Goal: Information Seeking & Learning: Learn about a topic

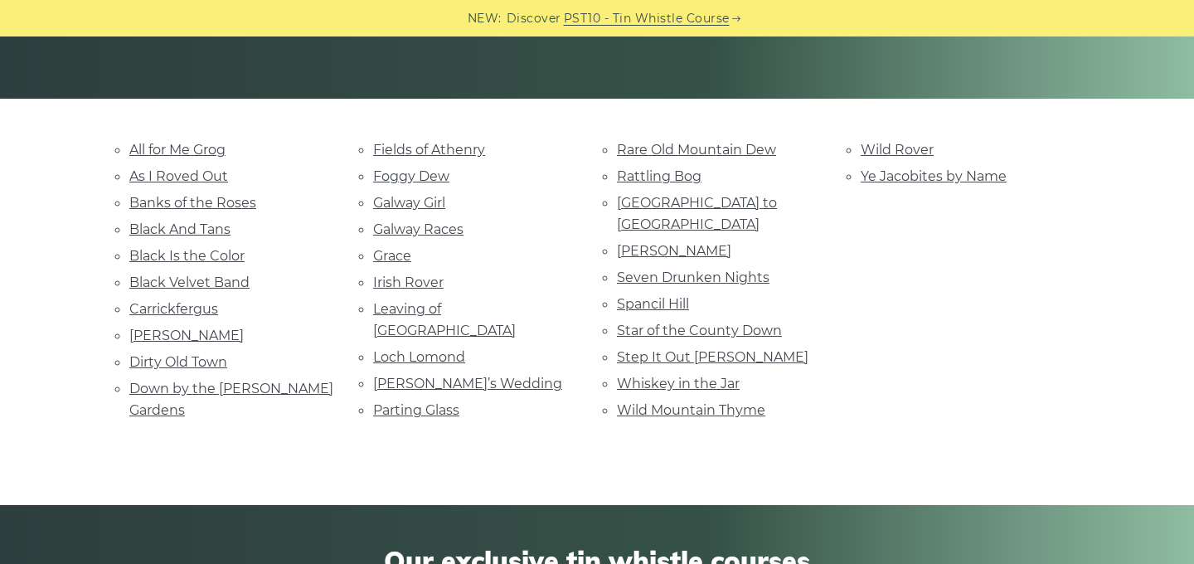
scroll to position [336, 0]
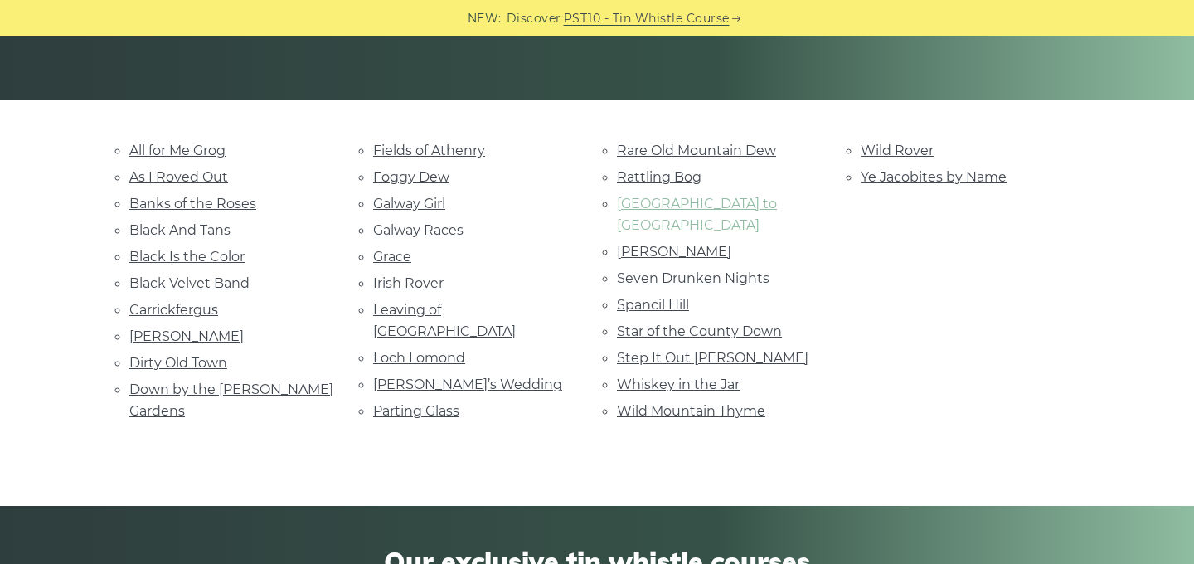
click at [654, 206] on link "[GEOGRAPHIC_DATA] to [GEOGRAPHIC_DATA]" at bounding box center [697, 214] width 160 height 37
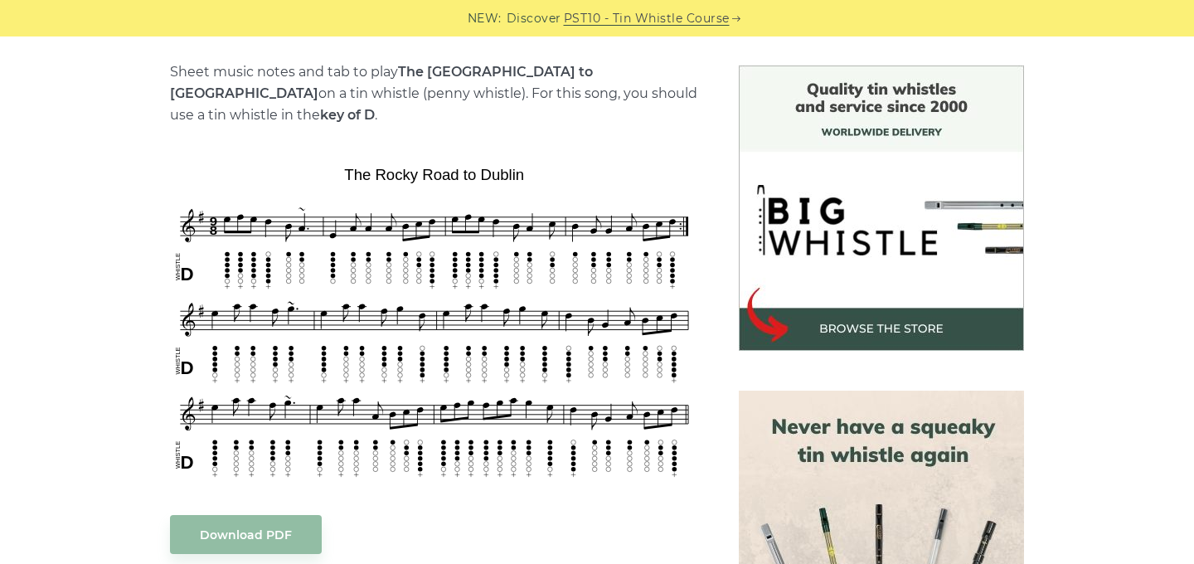
scroll to position [414, 0]
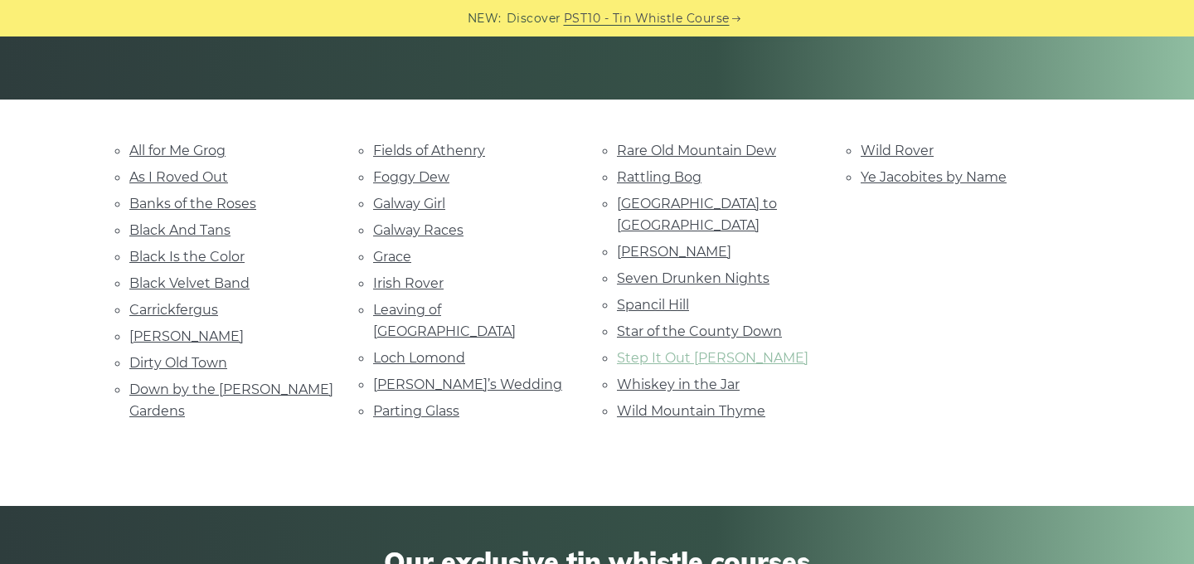
scroll to position [336, 0]
click at [890, 179] on link "Ye Jacobites by Name" at bounding box center [933, 177] width 146 height 16
click at [160, 229] on link "Black And Tans" at bounding box center [179, 230] width 101 height 16
click at [179, 196] on link "Banks of the Roses" at bounding box center [192, 204] width 127 height 16
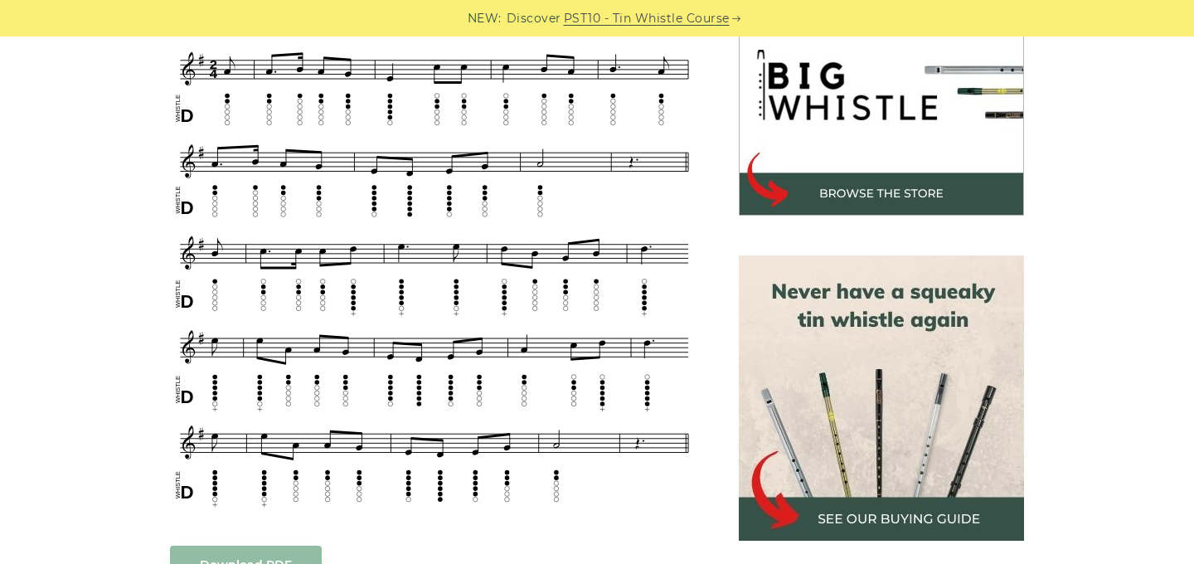
scroll to position [536, 0]
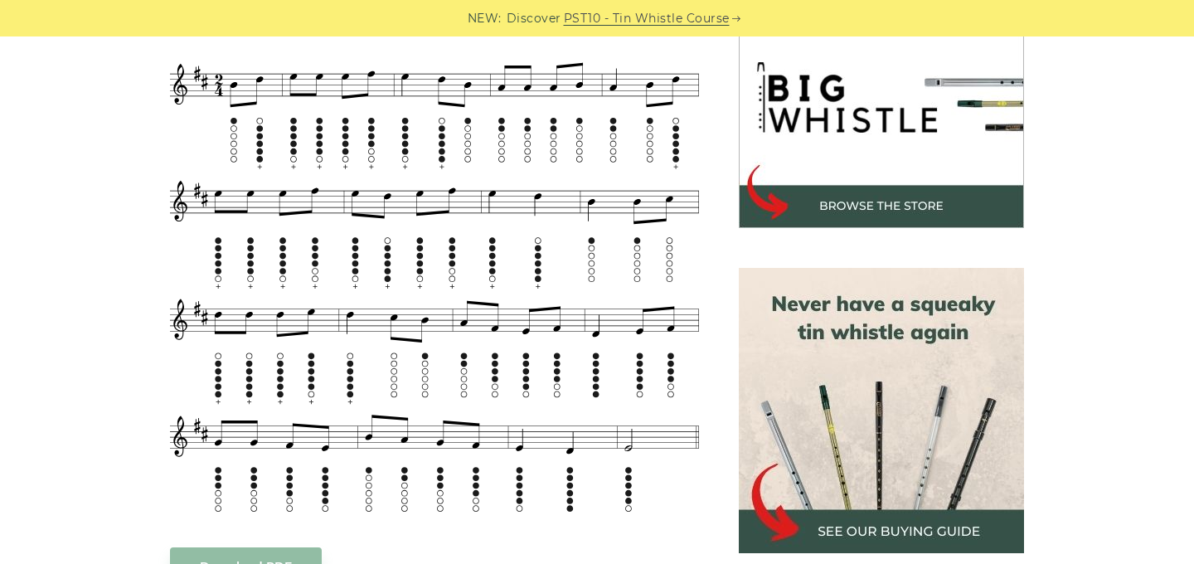
scroll to position [529, 0]
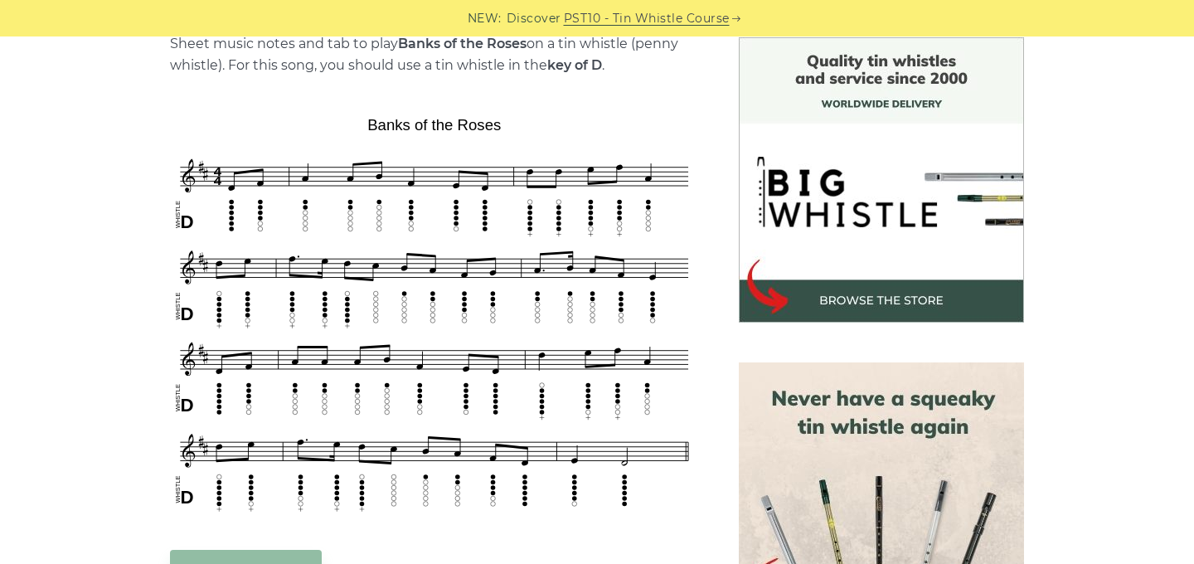
scroll to position [436, 0]
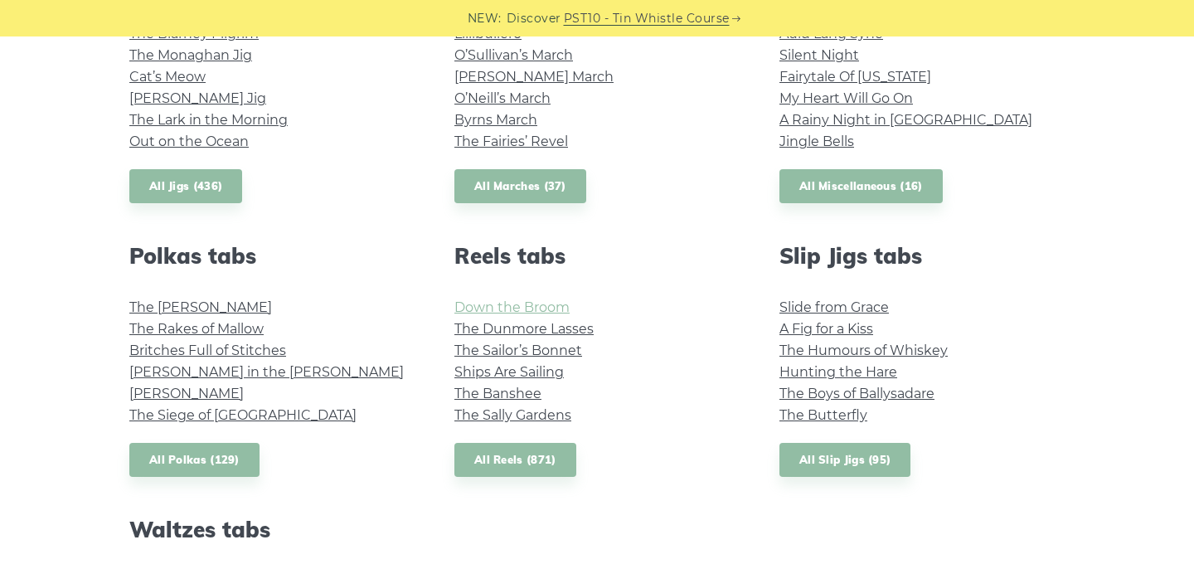
scroll to position [1046, 0]
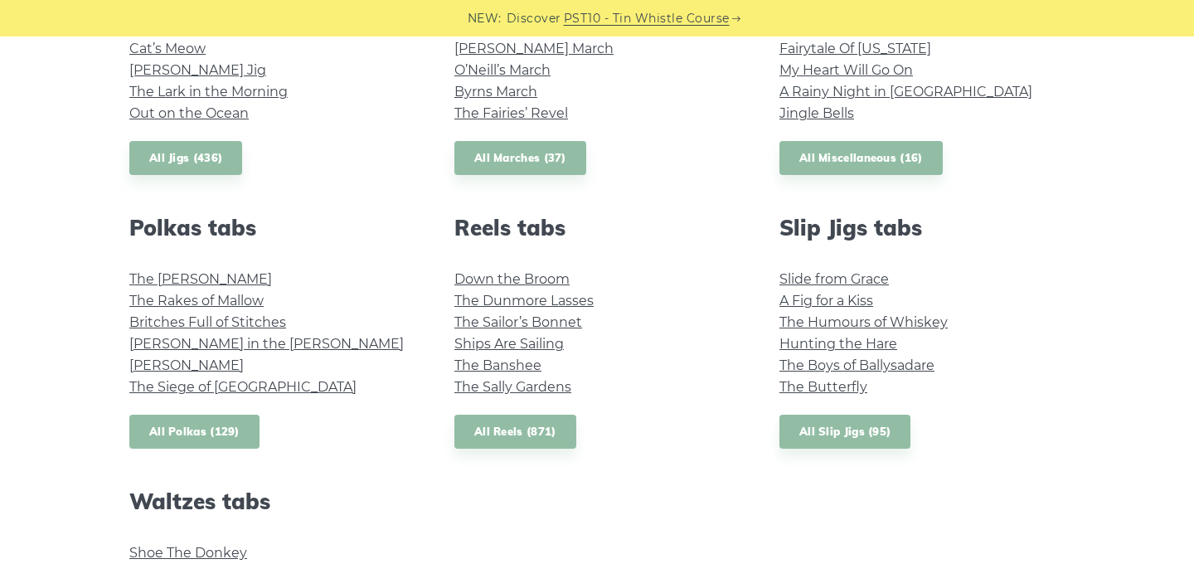
click at [228, 431] on link "All Polkas (129)" at bounding box center [194, 431] width 130 height 34
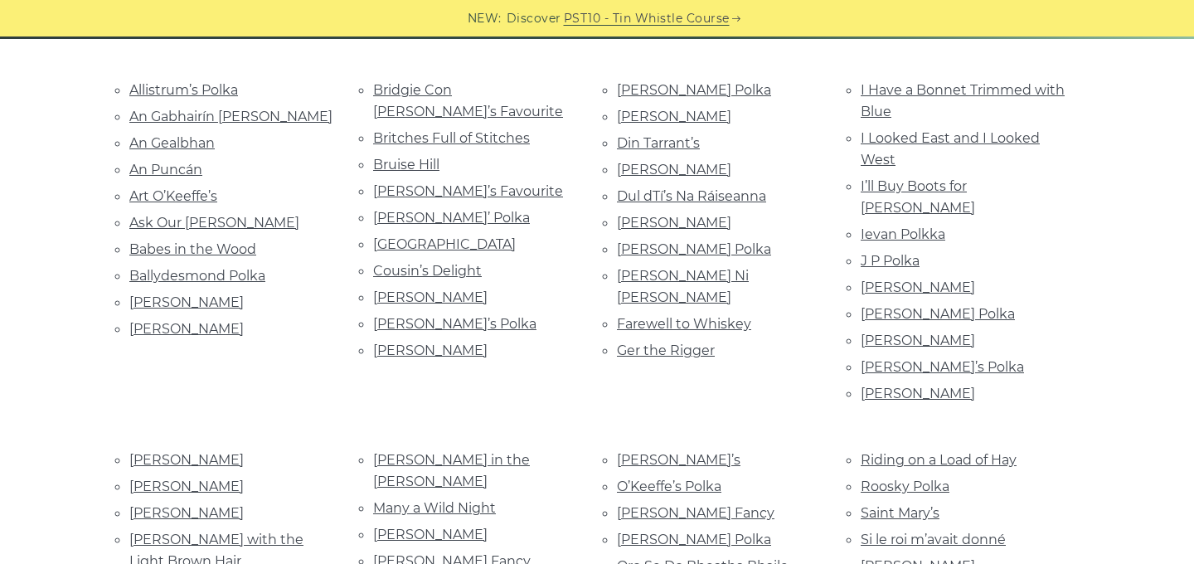
scroll to position [414, 0]
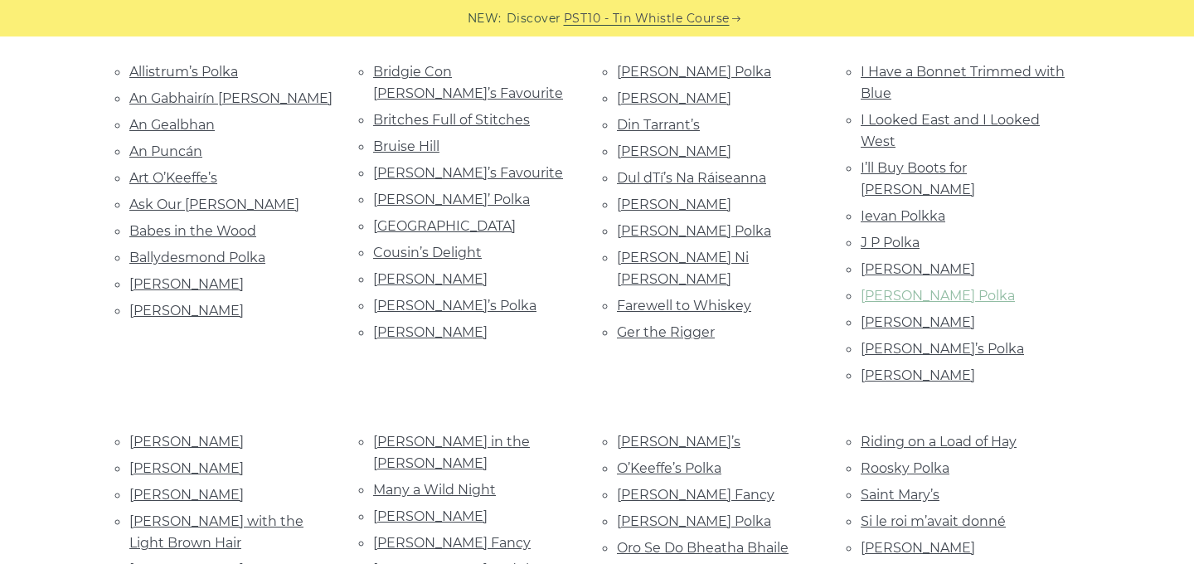
click at [952, 288] on link "[PERSON_NAME] Polka" at bounding box center [937, 296] width 154 height 16
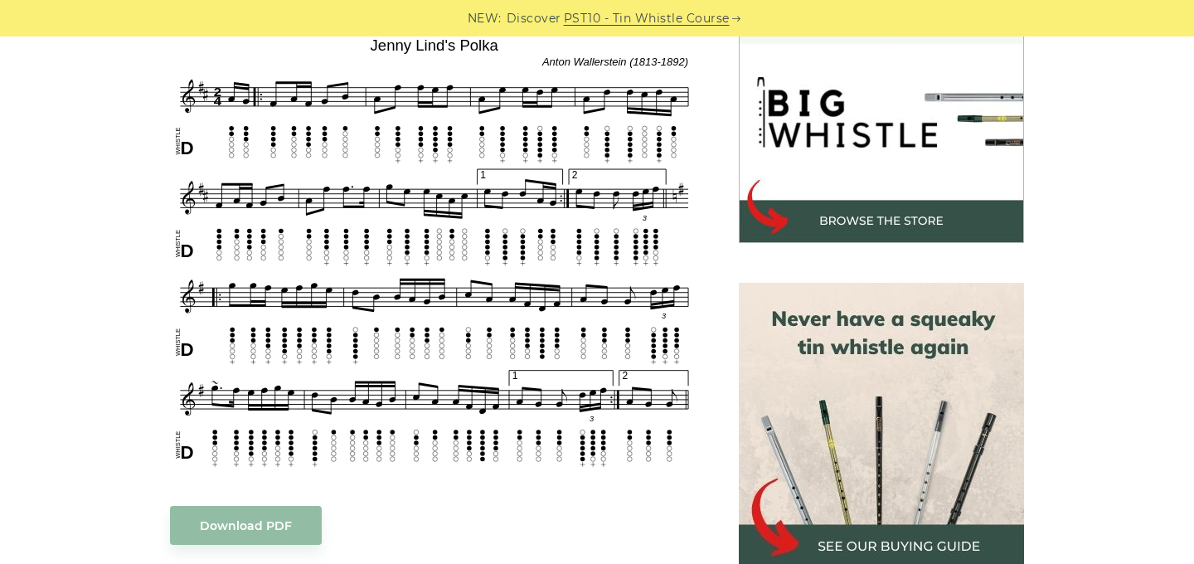
scroll to position [496, 0]
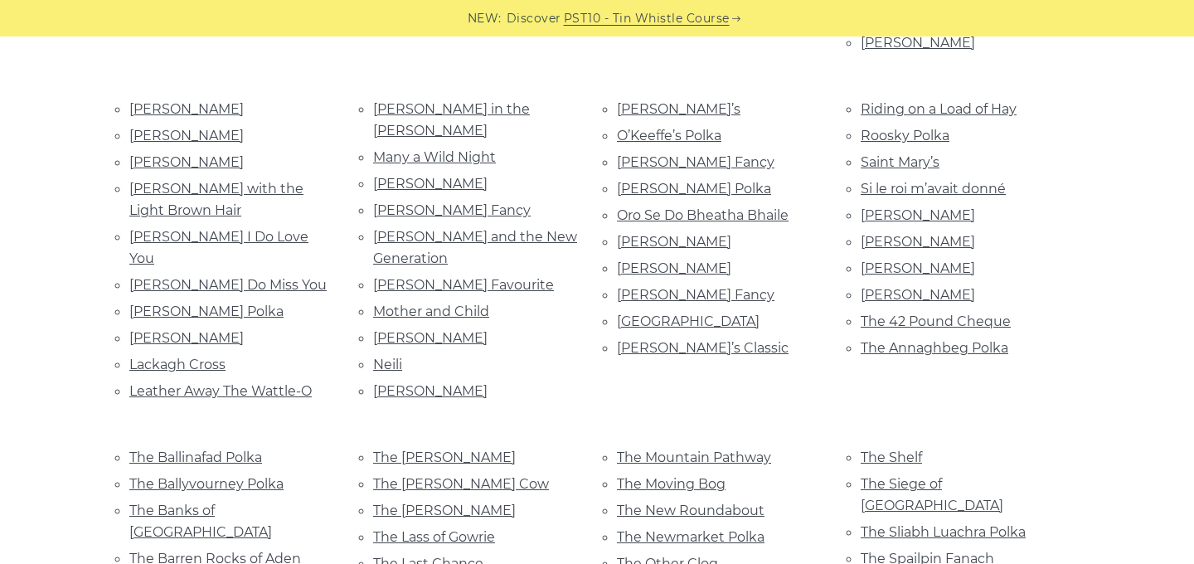
scroll to position [773, 0]
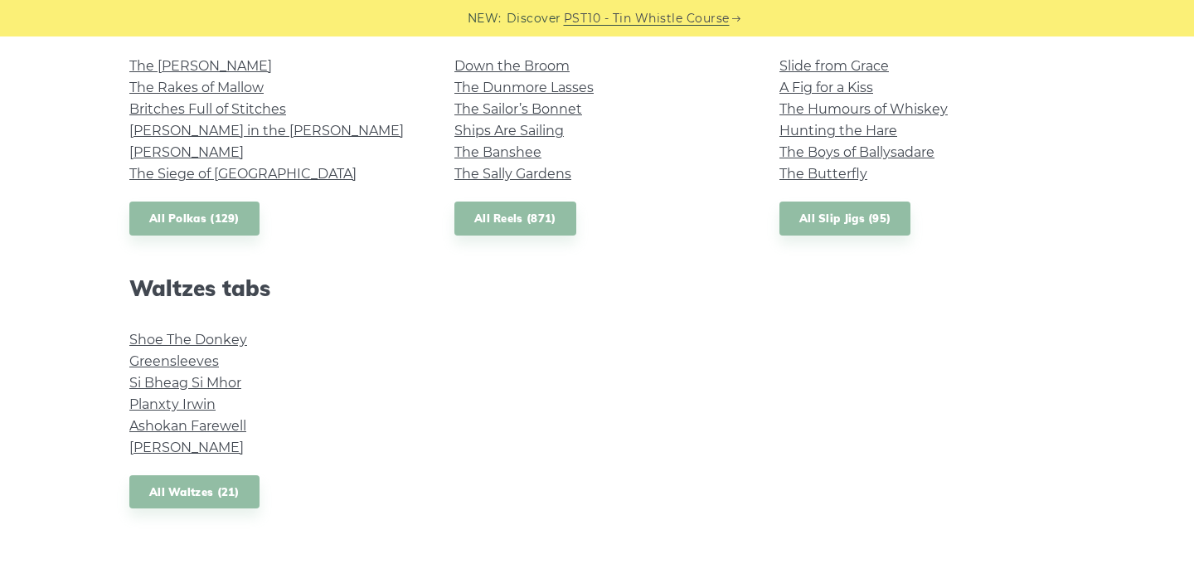
scroll to position [1263, 0]
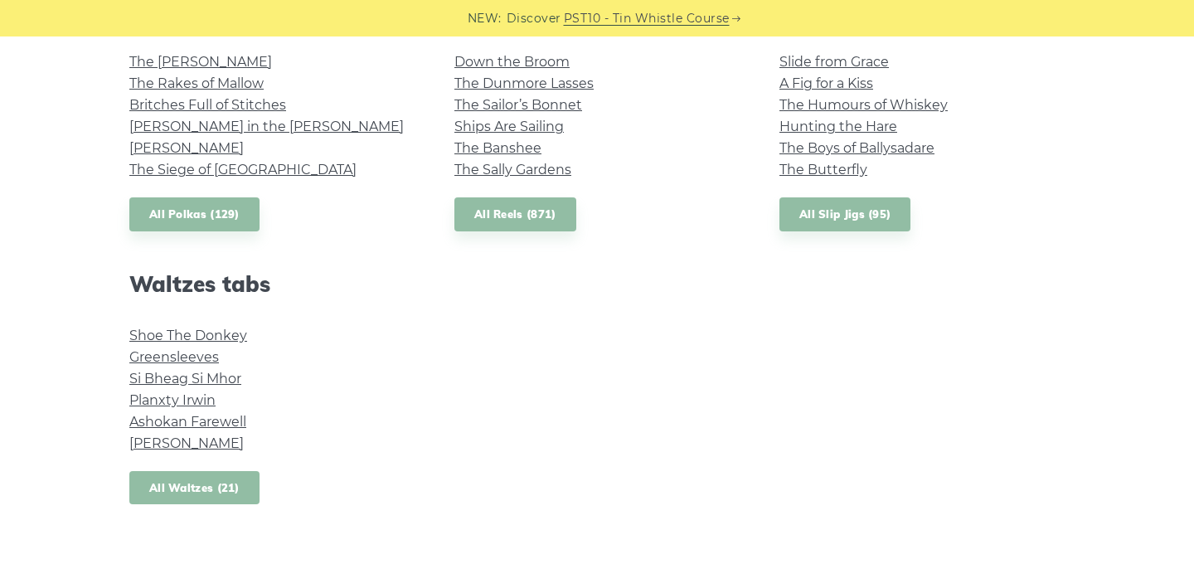
click at [215, 492] on link "All Waltzes (21)" at bounding box center [194, 488] width 130 height 34
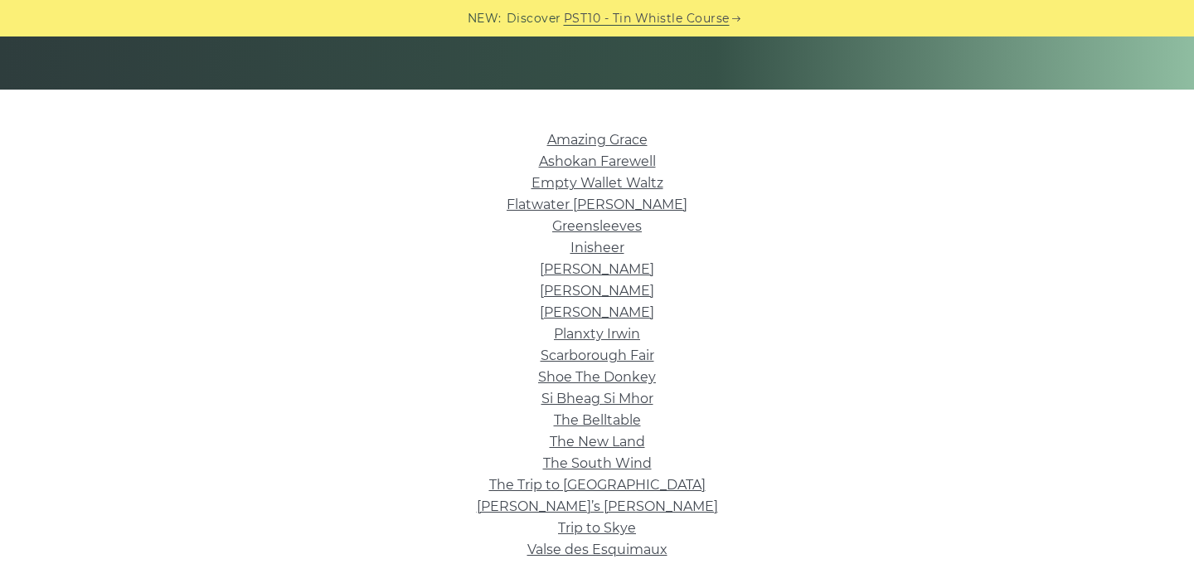
scroll to position [384, 0]
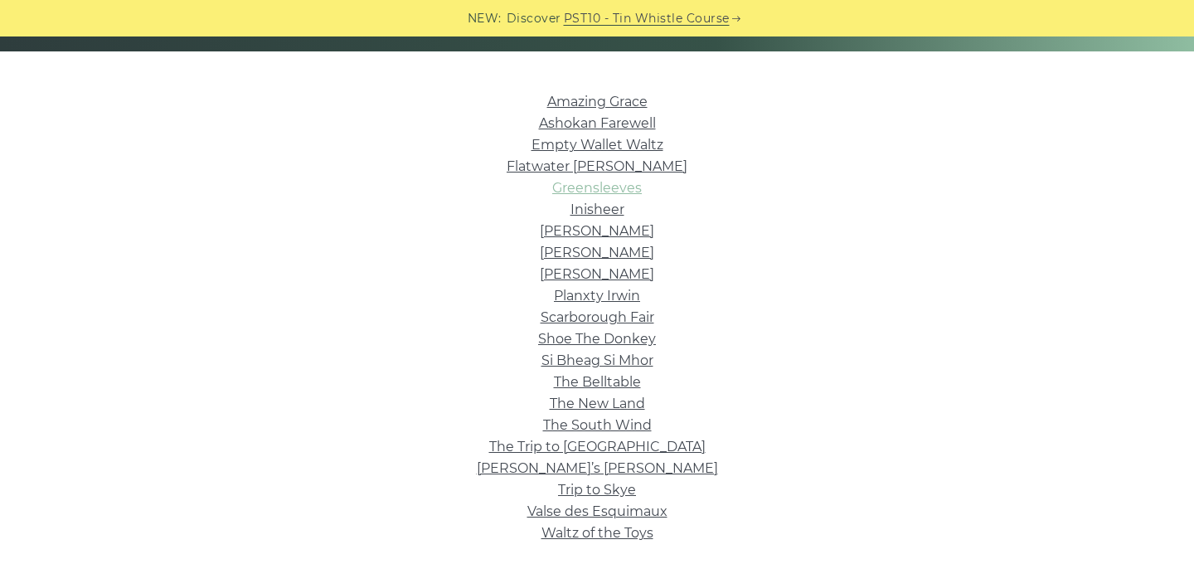
click at [612, 191] on link "Greensleeves" at bounding box center [597, 188] width 90 height 16
click at [640, 141] on link "Empty Wallet Waltz" at bounding box center [597, 145] width 132 height 16
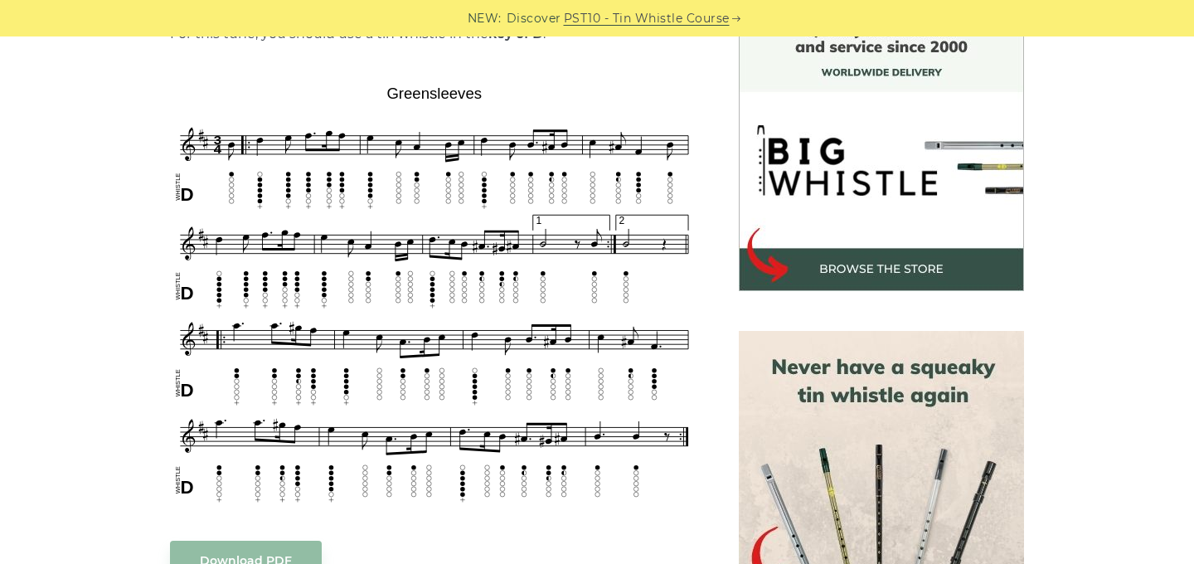
scroll to position [462, 0]
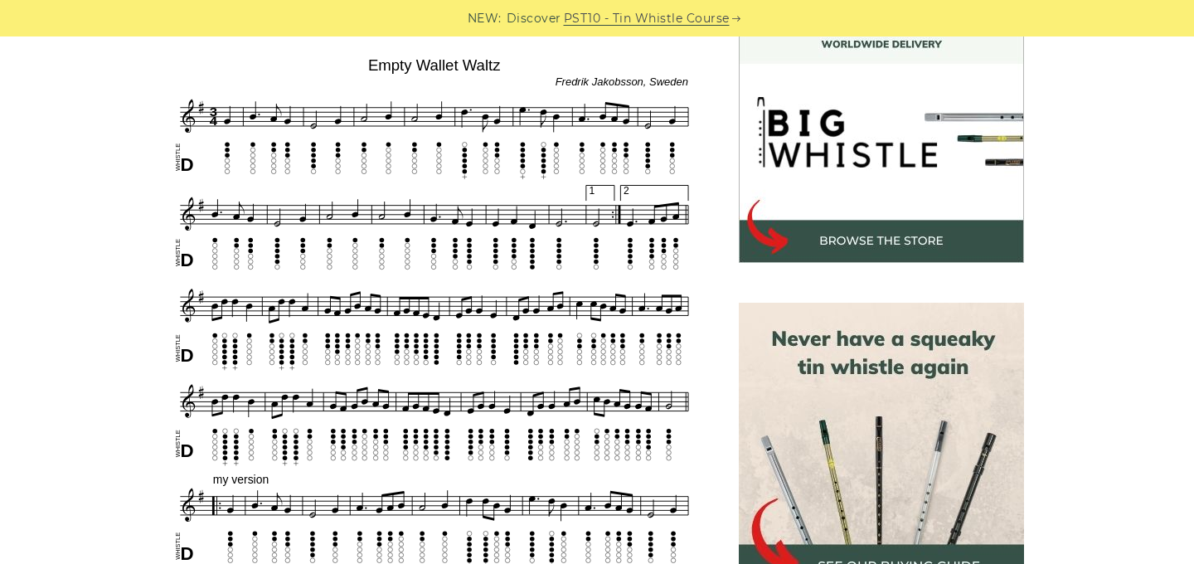
scroll to position [495, 0]
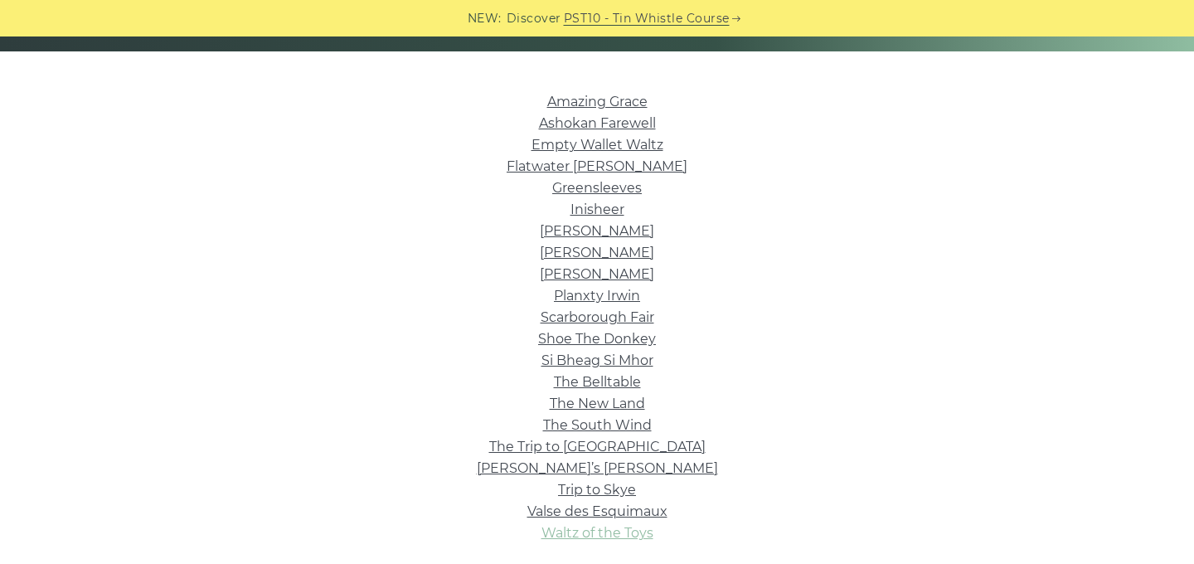
click at [644, 537] on link "Waltz of the Toys" at bounding box center [597, 533] width 112 height 16
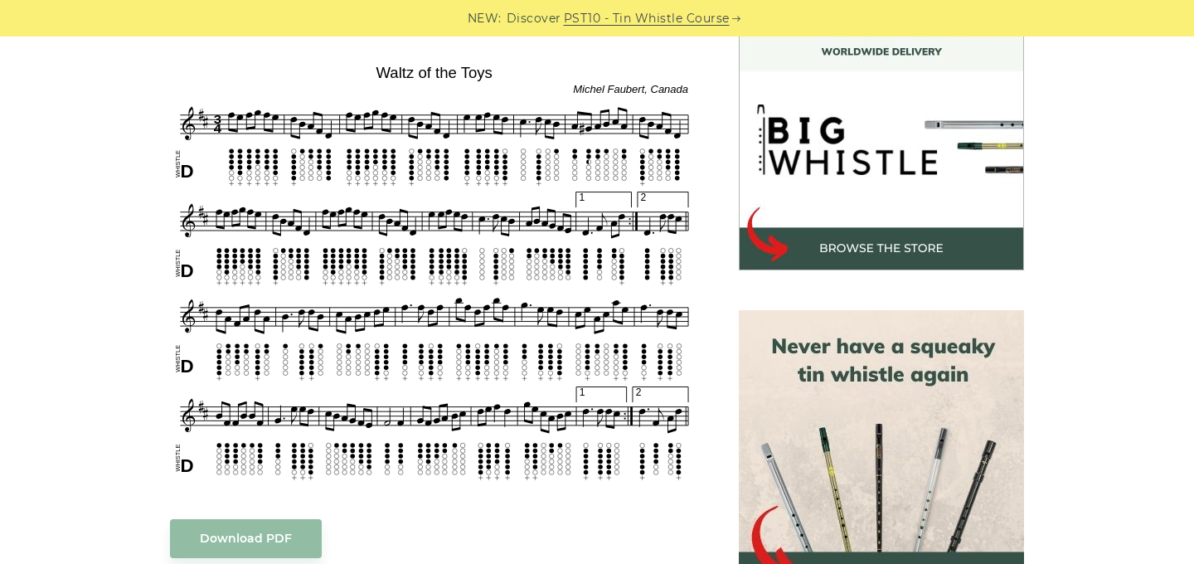
scroll to position [467, 0]
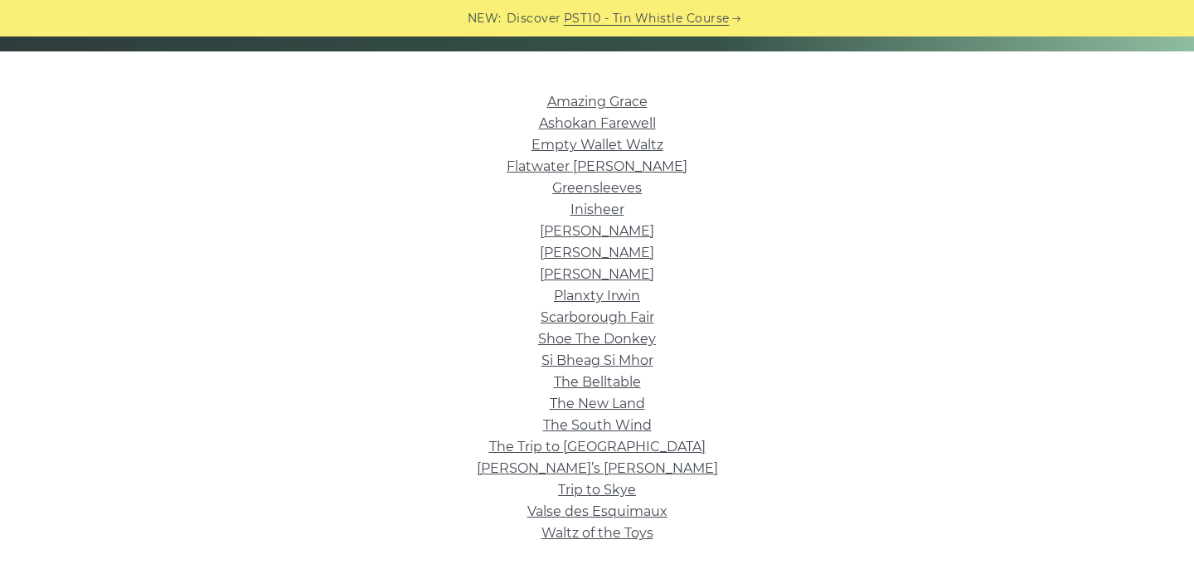
scroll to position [384, 0]
click at [611, 361] on link "Si­ Bheag Si­ Mhor" at bounding box center [597, 360] width 112 height 16
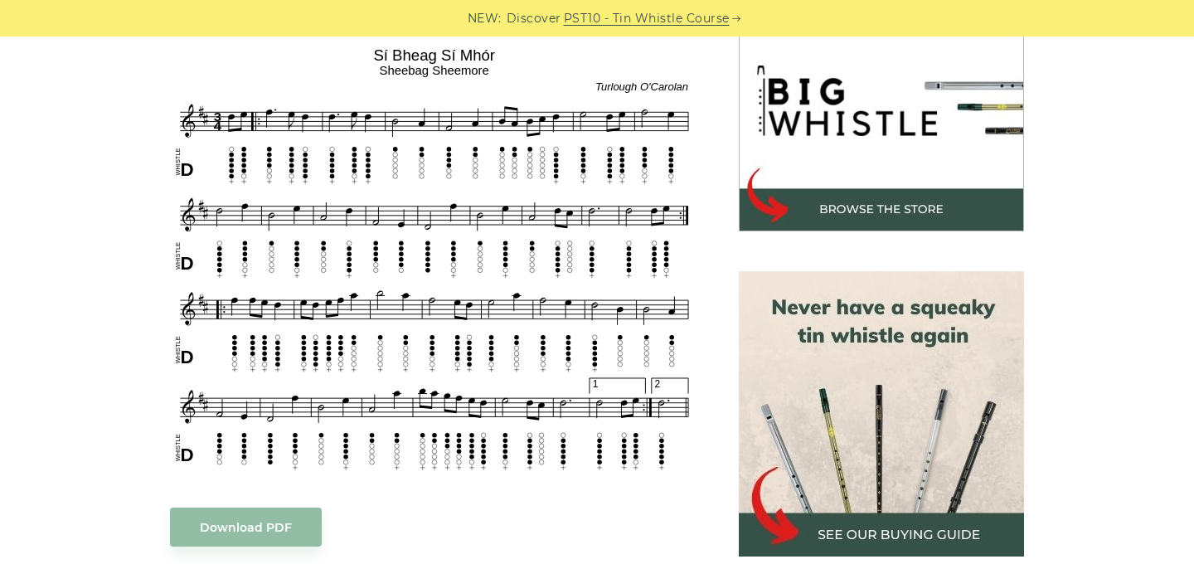
scroll to position [528, 0]
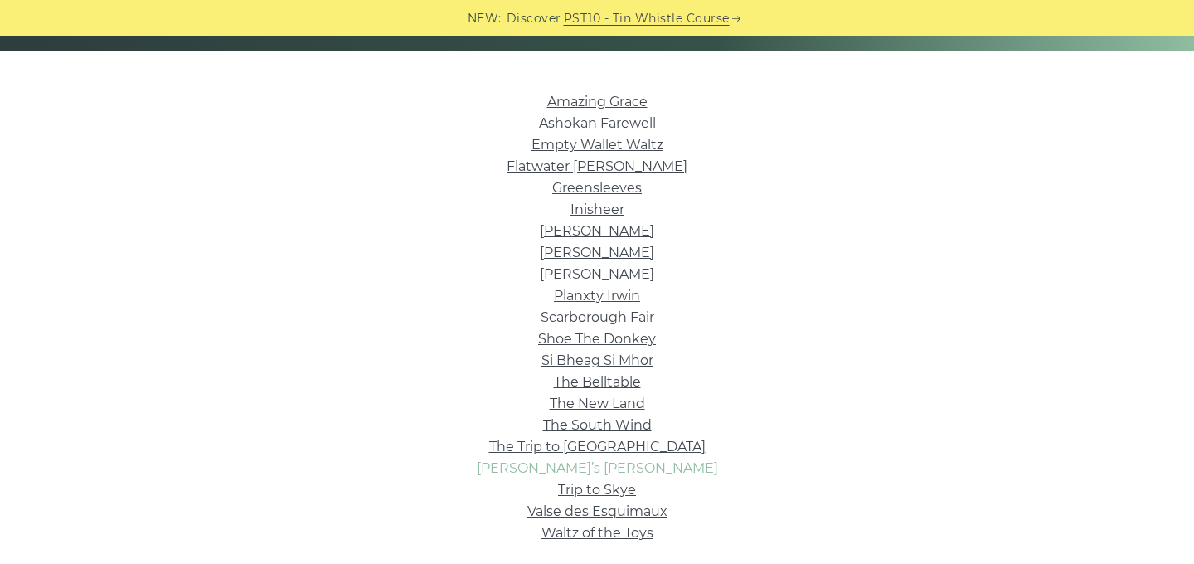
click at [621, 466] on link "[PERSON_NAME]’s [PERSON_NAME]" at bounding box center [597, 468] width 241 height 16
click at [629, 105] on link "Amazing Grace" at bounding box center [597, 102] width 100 height 16
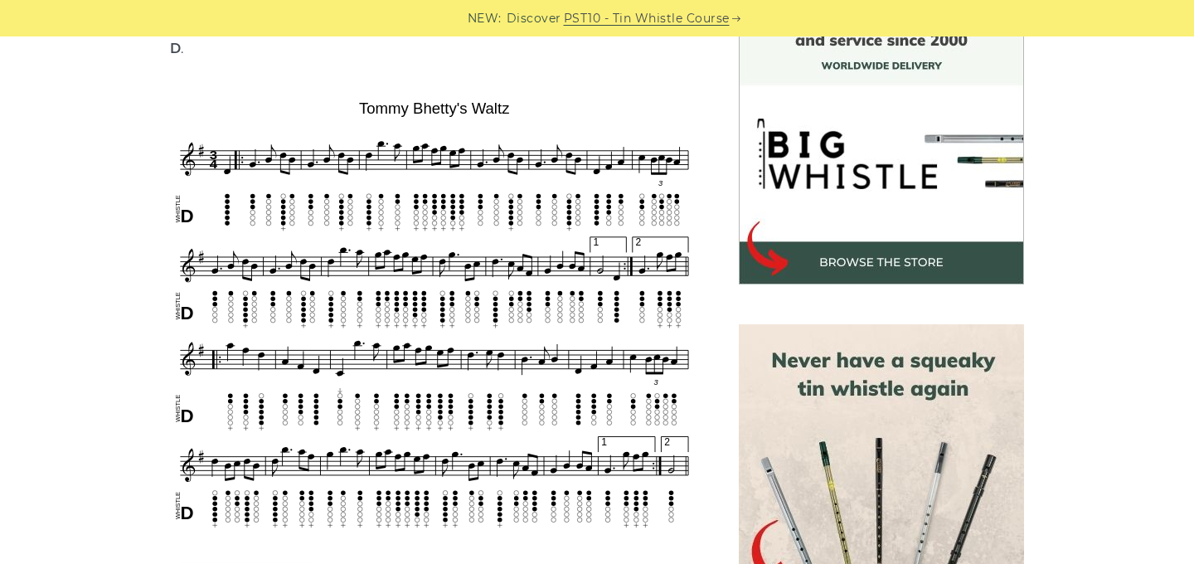
scroll to position [491, 0]
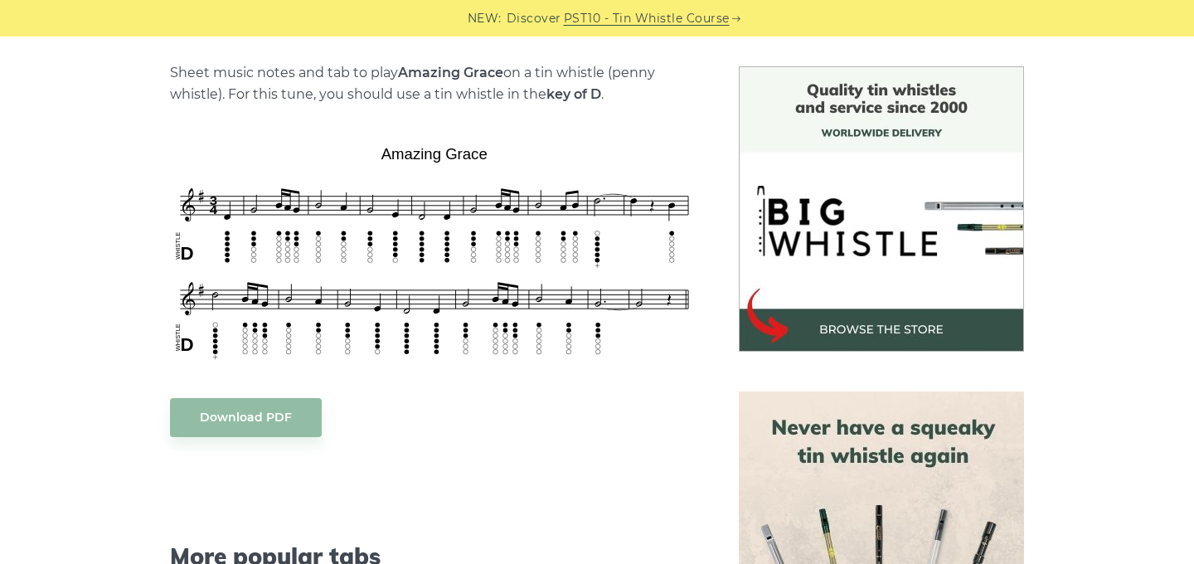
scroll to position [414, 0]
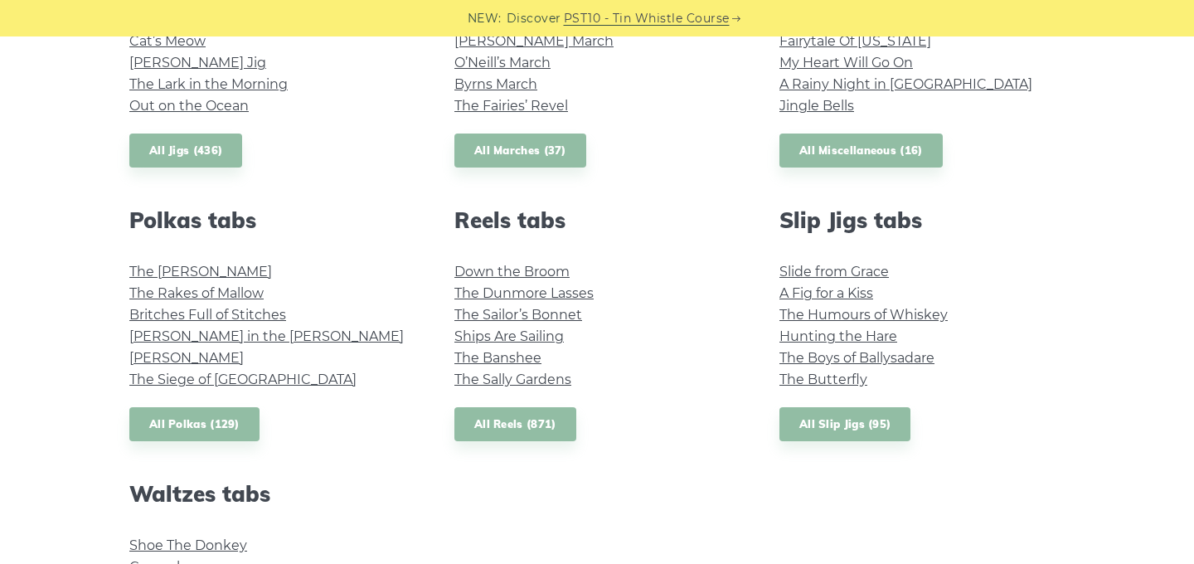
scroll to position [1056, 0]
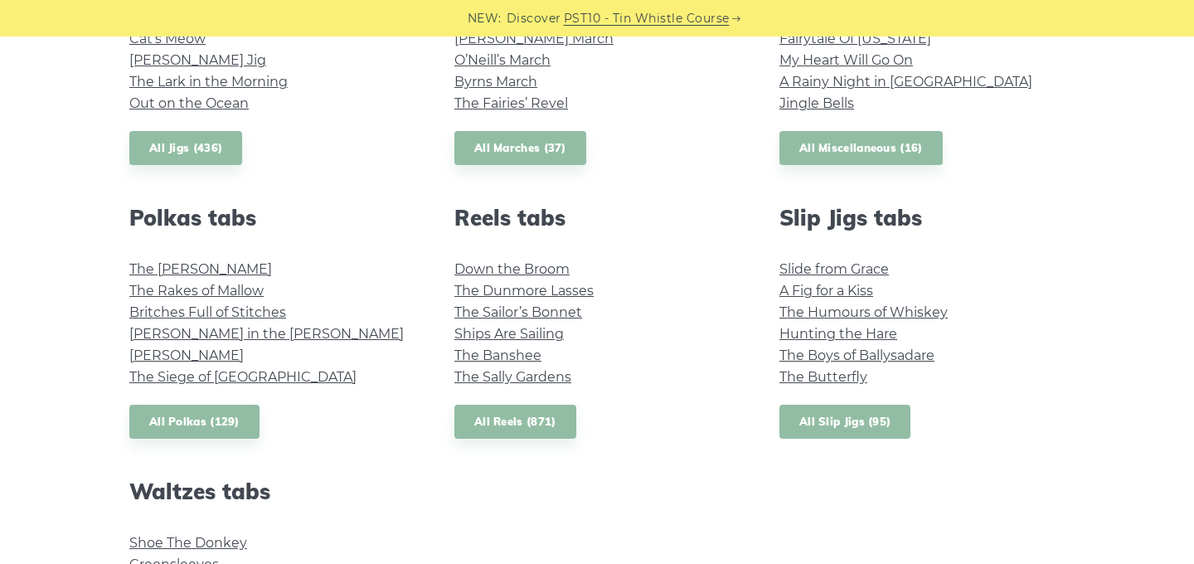
click at [849, 424] on link "All Slip Jigs (95)" at bounding box center [844, 421] width 131 height 34
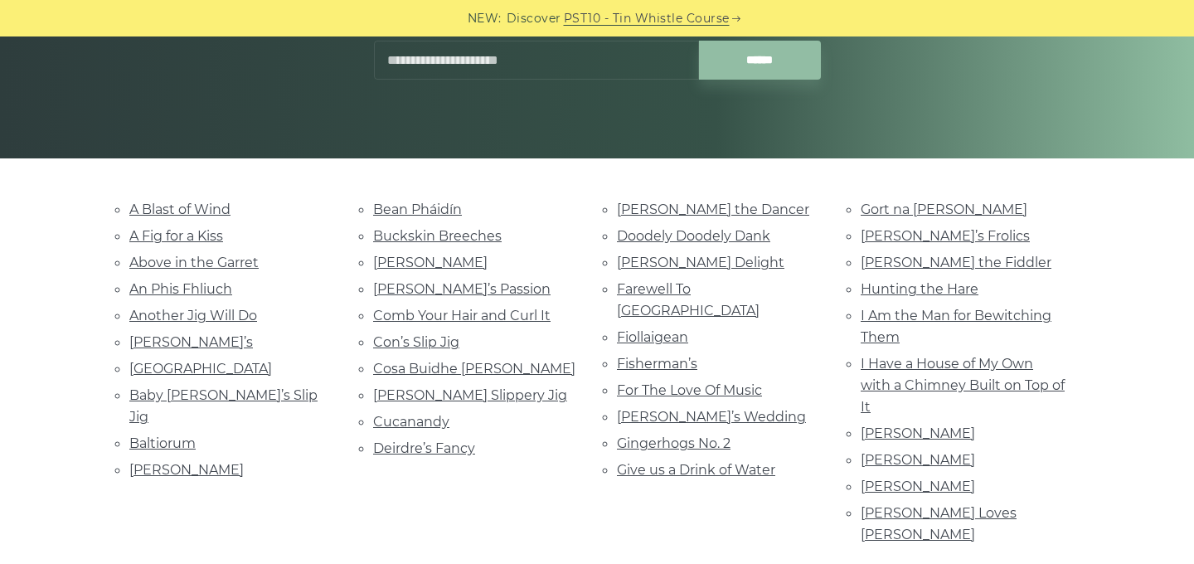
scroll to position [279, 0]
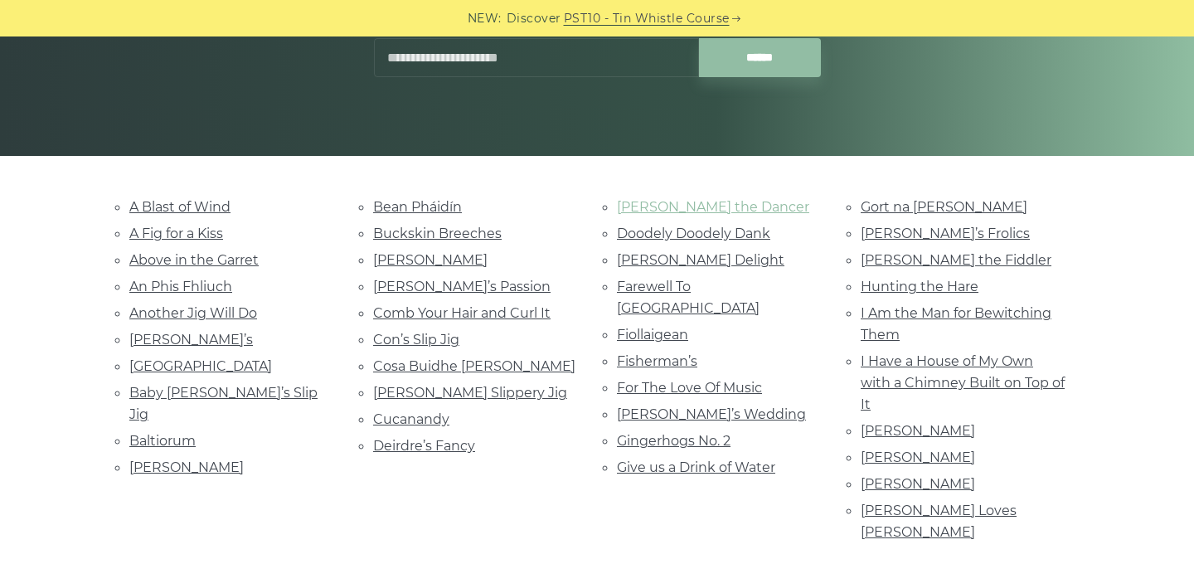
click at [688, 201] on link "[PERSON_NAME] the Dancer" at bounding box center [713, 207] width 192 height 16
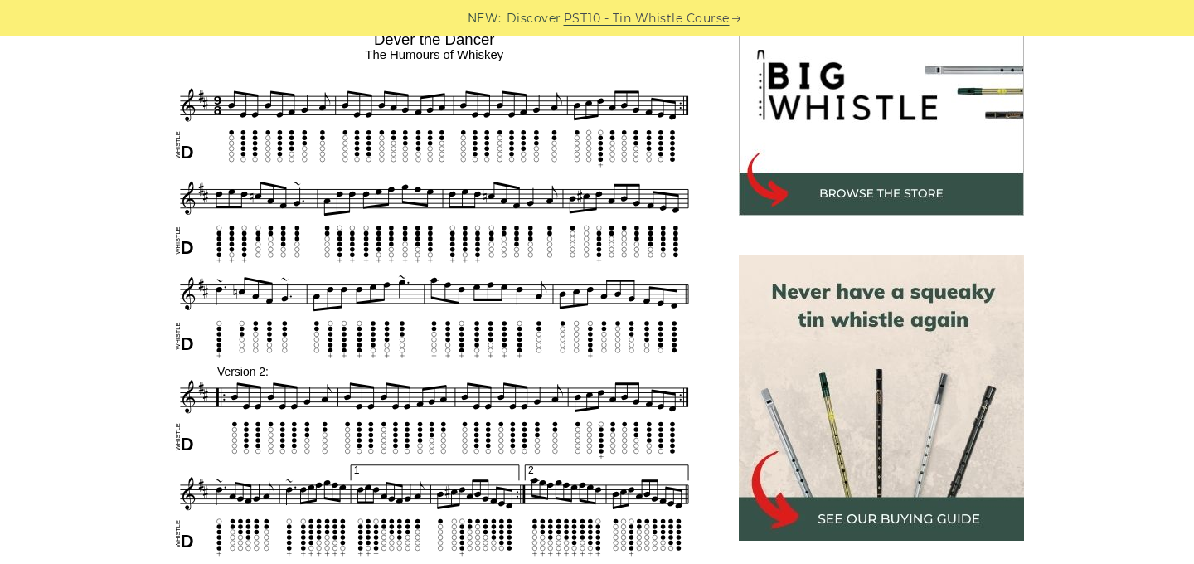
scroll to position [559, 0]
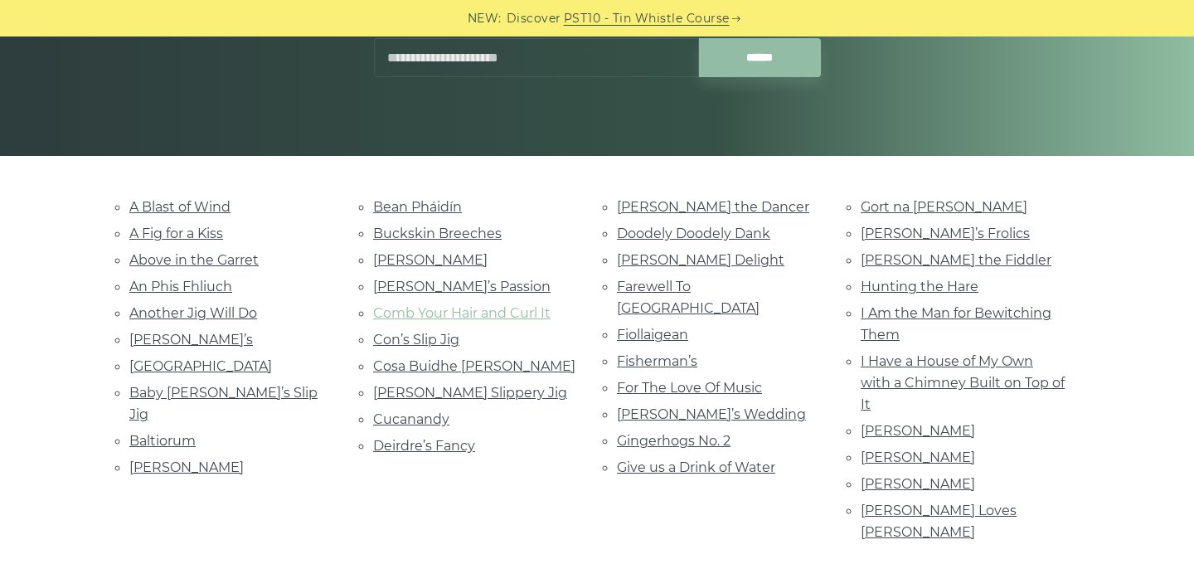
click at [477, 316] on link "Comb Your Hair and Curl It" at bounding box center [461, 313] width 177 height 16
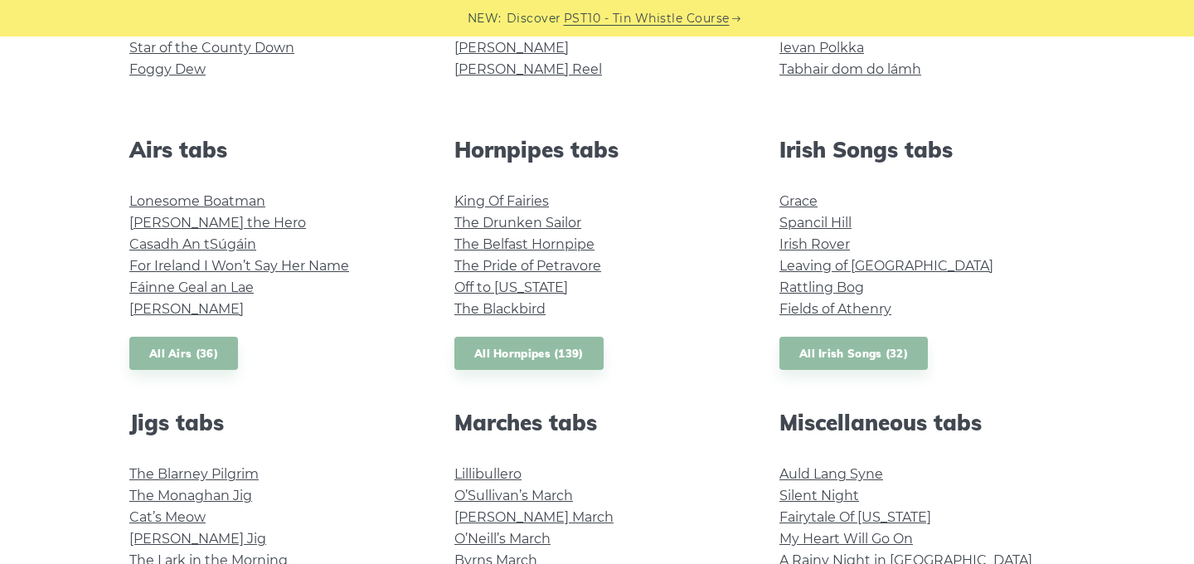
scroll to position [586, 0]
